Goal: Transaction & Acquisition: Subscribe to service/newsletter

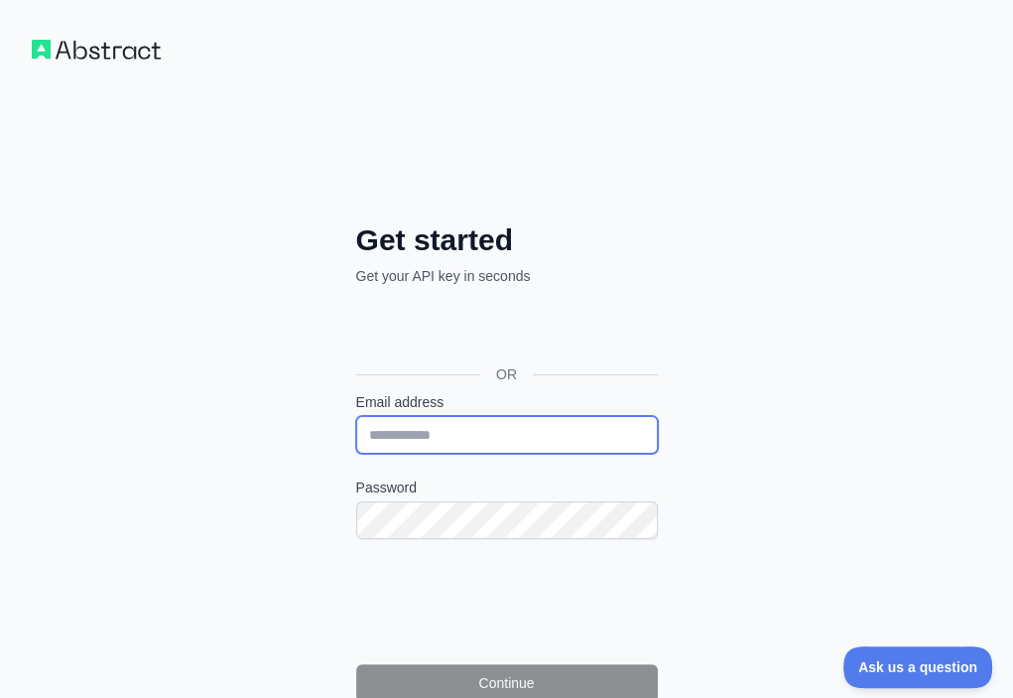
click at [356, 416] on input "Email address" at bounding box center [507, 435] width 302 height 38
paste input "**********"
type input "**********"
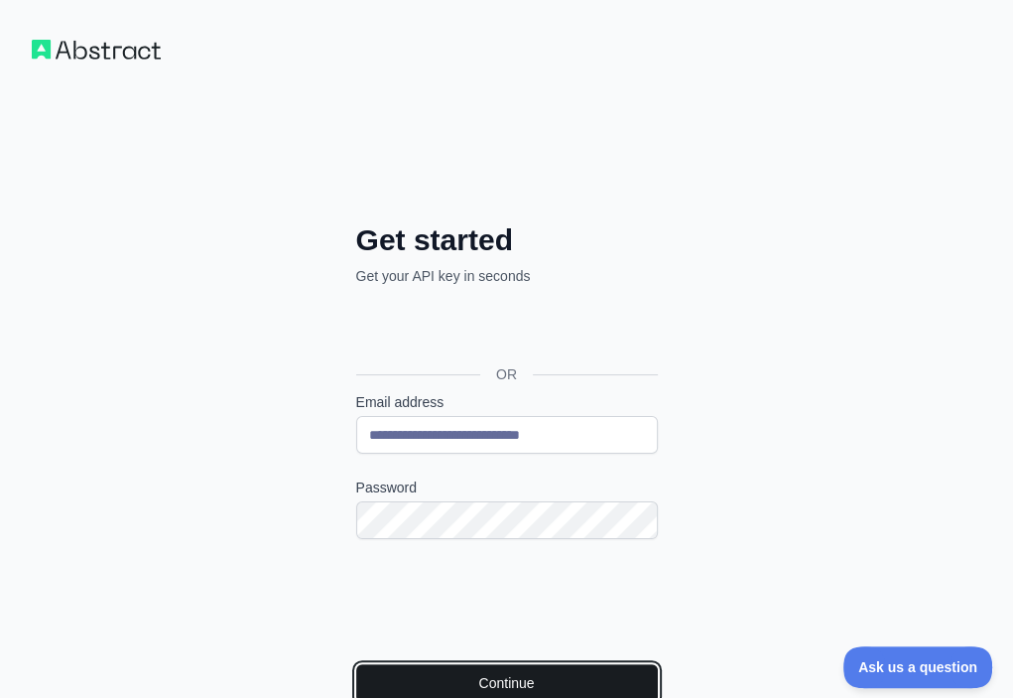
click at [356, 664] on button "Continue" at bounding box center [507, 683] width 302 height 38
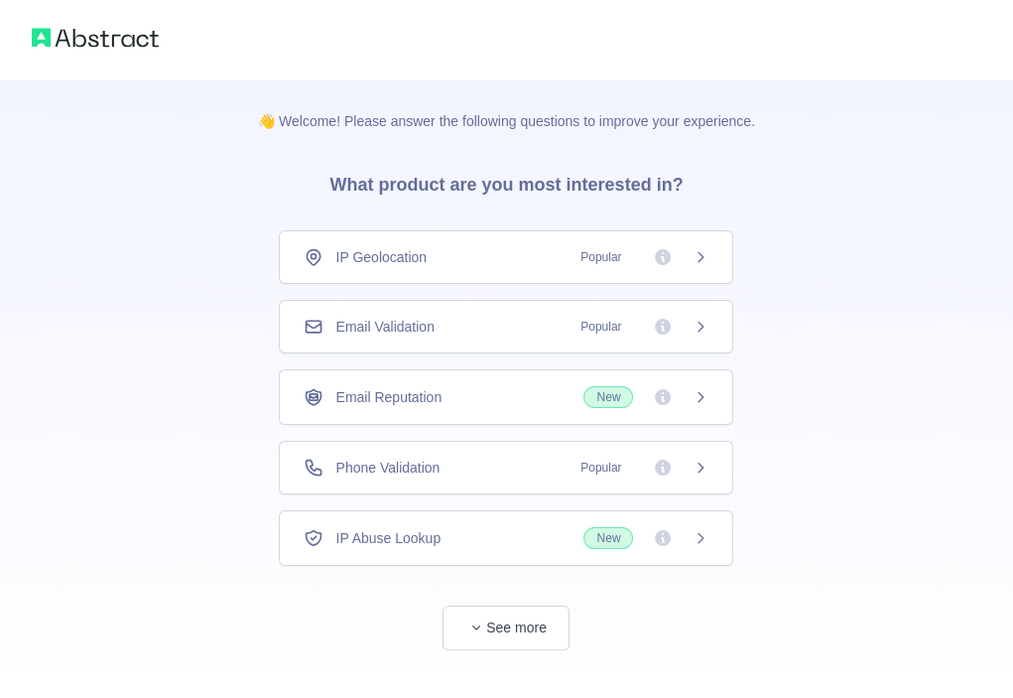
click at [538, 322] on div "Email Validation Popular" at bounding box center [506, 327] width 405 height 20
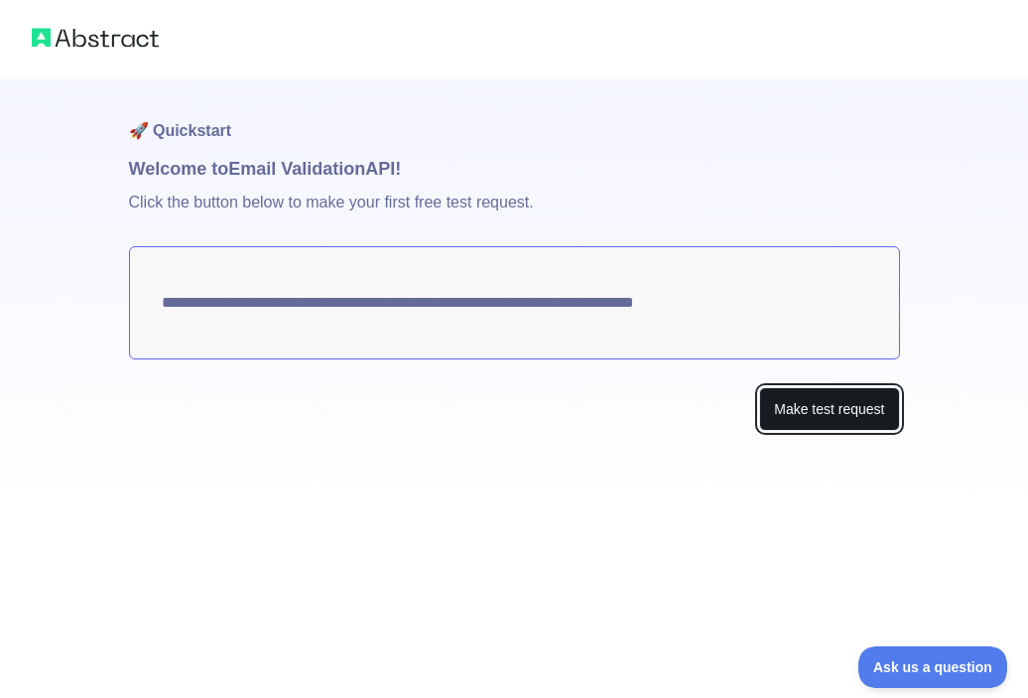
click at [789, 409] on button "Make test request" at bounding box center [829, 409] width 140 height 45
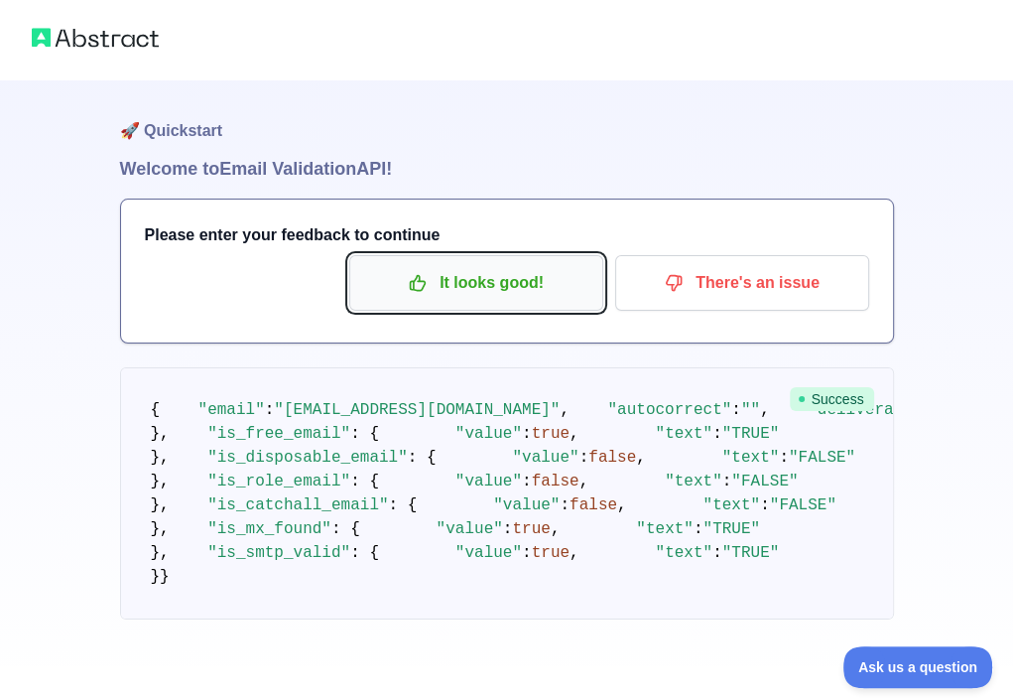
click at [449, 297] on p "It looks good!" at bounding box center [476, 283] width 224 height 34
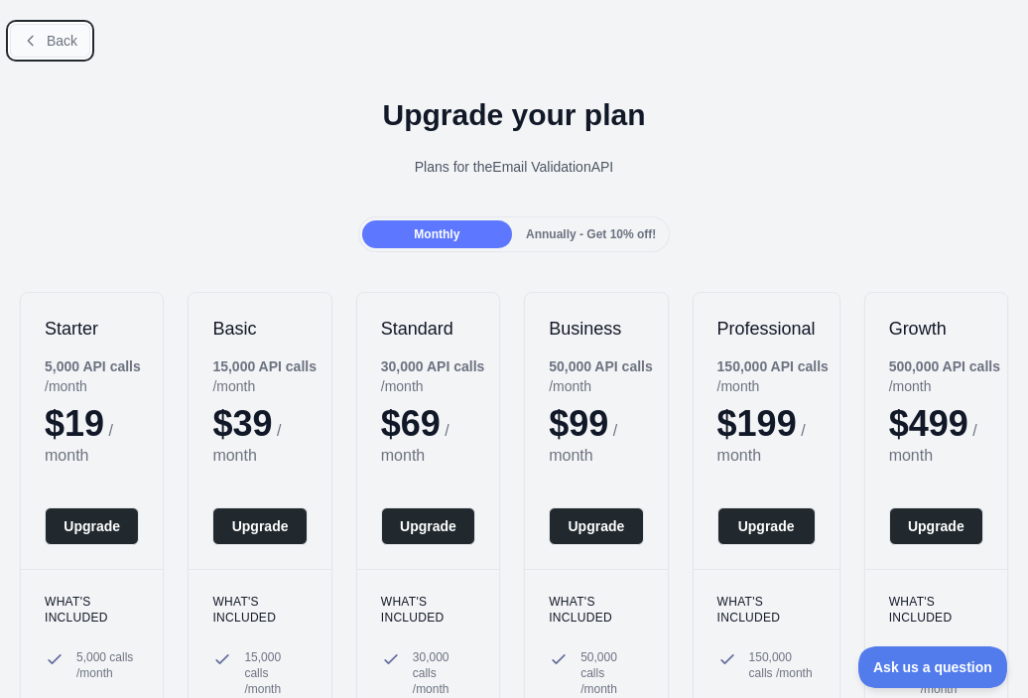
click at [36, 47] on icon at bounding box center [31, 41] width 16 height 16
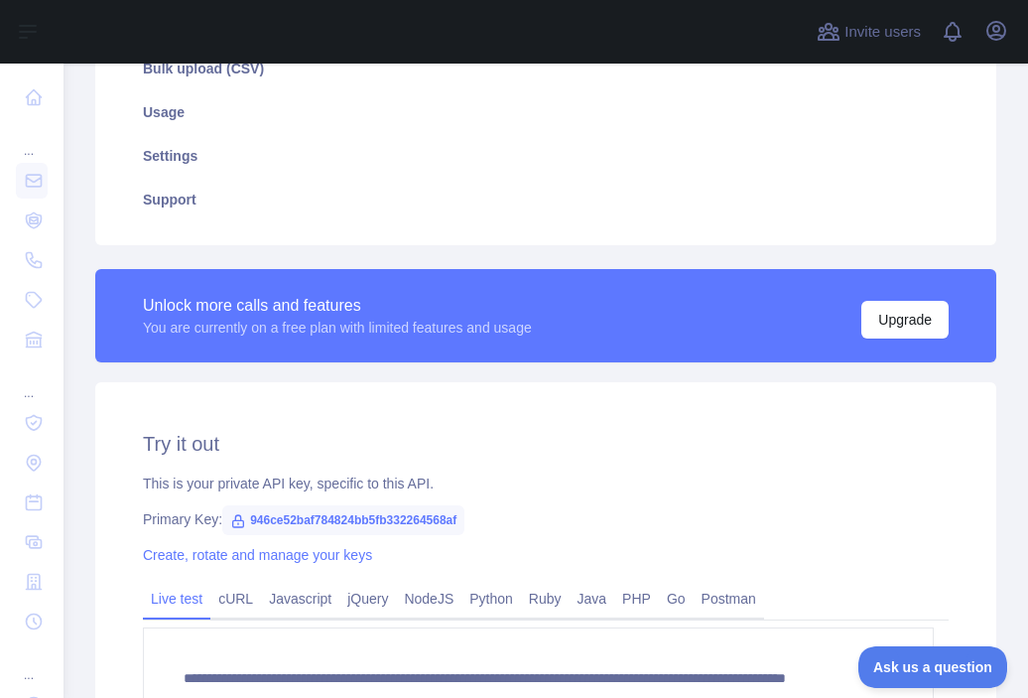
scroll to position [397, 0]
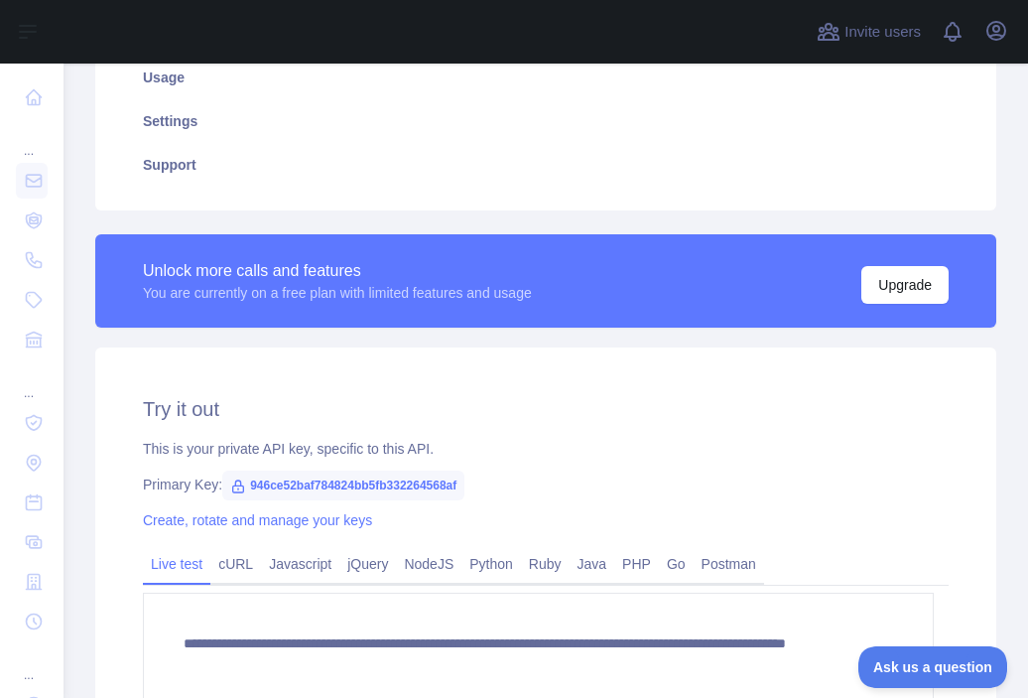
click at [398, 485] on span "946ce52baf784824bb5fb332264568af" at bounding box center [343, 486] width 242 height 30
copy span "946ce52baf784824bb5fb332264568af"
